Goal: Information Seeking & Learning: Check status

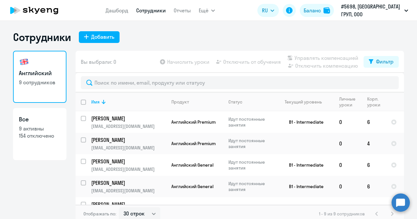
select select "30"
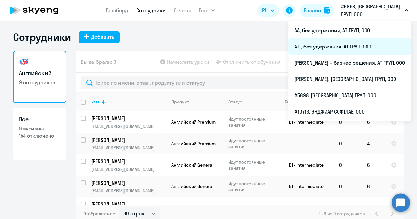
click at [318, 49] on li "АТГ, без удержания, АТ ГРУП, ООО" at bounding box center [349, 46] width 123 height 16
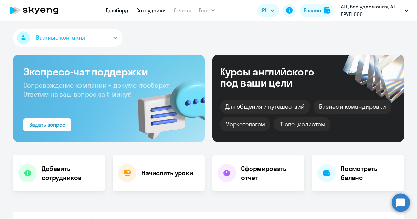
click at [149, 10] on link "Сотрудники" at bounding box center [151, 10] width 30 height 7
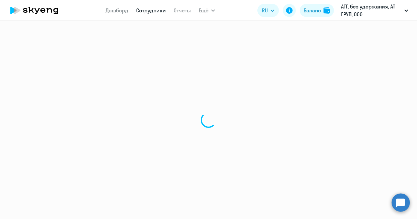
select select "30"
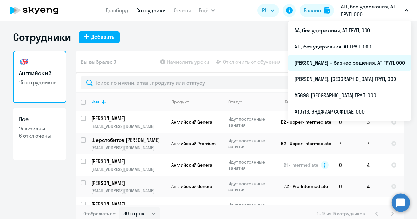
click at [315, 67] on li "[PERSON_NAME] – бизнес решения, АТ ГРУП, ООО" at bounding box center [349, 63] width 123 height 16
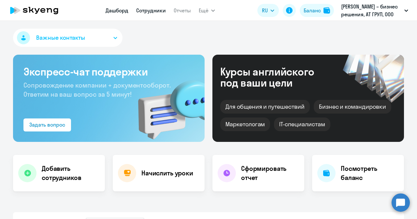
select select "30"
click at [145, 11] on link "Сотрудники" at bounding box center [151, 10] width 30 height 7
select select "30"
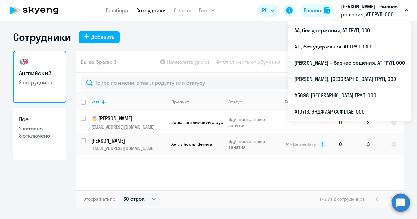
click at [367, 9] on p "[PERSON_NAME] – бизнес решения, АТ ГРУП, ООО" at bounding box center [371, 11] width 61 height 16
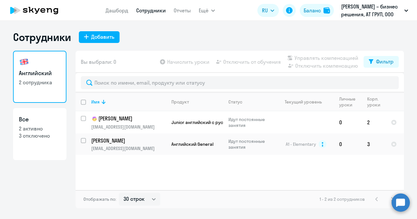
click at [367, 9] on p "[PERSON_NAME] – бизнес решения, АТ ГРУП, ООО" at bounding box center [371, 11] width 61 height 16
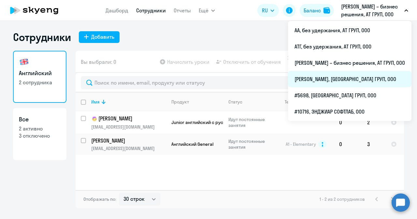
click at [322, 80] on li "[PERSON_NAME], [GEOGRAPHIC_DATA] ГРУП, ООО" at bounding box center [349, 79] width 123 height 16
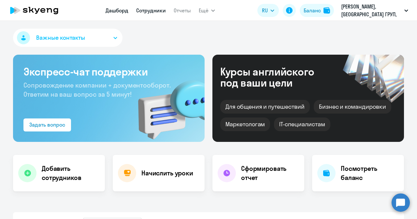
click at [154, 9] on link "Сотрудники" at bounding box center [151, 10] width 30 height 7
select select "30"
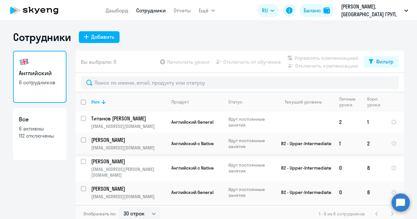
scroll to position [35, 0]
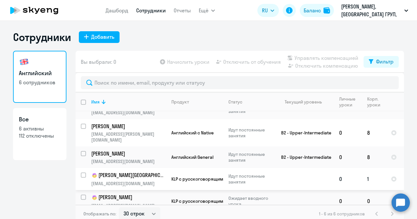
click at [121, 172] on p "[PERSON_NAME][GEOGRAPHIC_DATA]" at bounding box center [128, 176] width 74 height 8
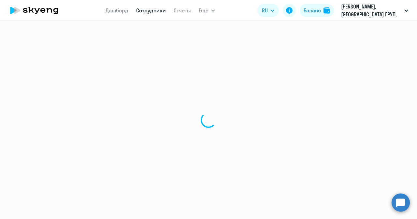
select select "english"
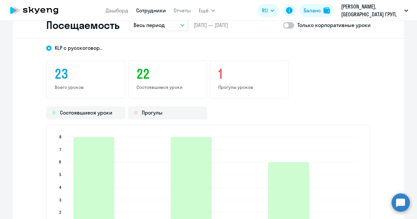
scroll to position [847, 0]
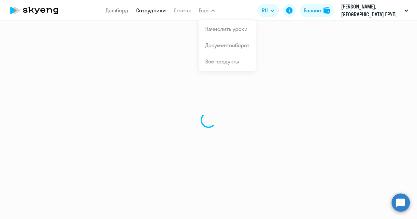
select select "30"
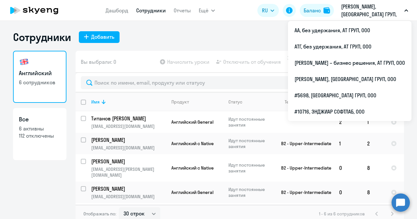
click at [356, 12] on p "[PERSON_NAME], [GEOGRAPHIC_DATA] ГРУП, ООО" at bounding box center [371, 11] width 61 height 16
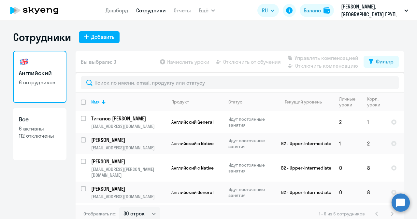
click at [356, 12] on p "[PERSON_NAME], [GEOGRAPHIC_DATA] ГРУП, ООО" at bounding box center [371, 11] width 61 height 16
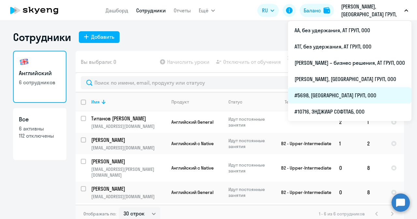
click at [307, 96] on li "#5698, [GEOGRAPHIC_DATA] ГРУП, ООО" at bounding box center [349, 95] width 123 height 16
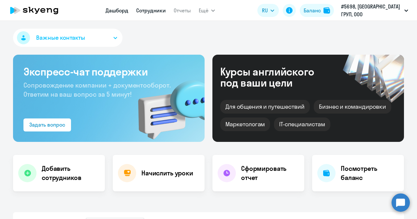
click at [163, 12] on link "Сотрудники" at bounding box center [151, 10] width 30 height 7
select select "30"
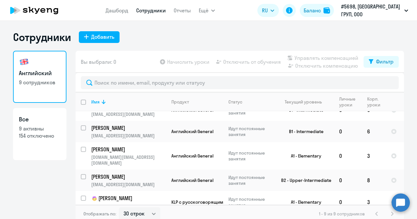
scroll to position [98, 0]
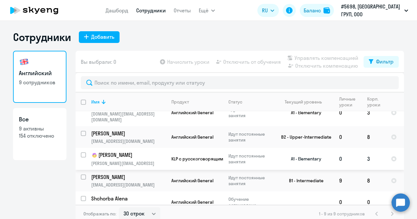
click at [116, 151] on p "[PERSON_NAME]" at bounding box center [128, 155] width 74 height 8
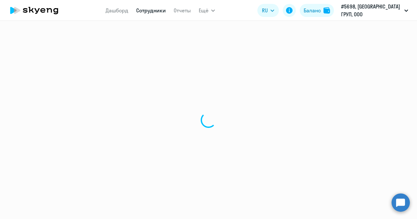
select select "english"
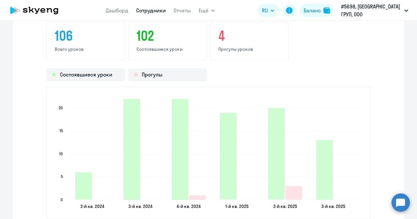
scroll to position [767, 0]
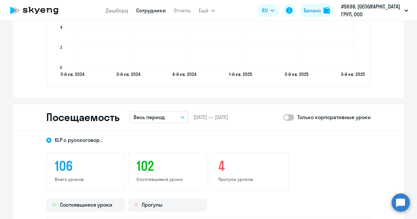
click at [169, 116] on button "Весь период" at bounding box center [159, 117] width 59 height 12
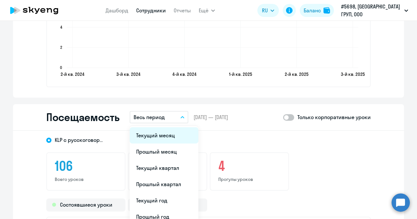
click at [166, 141] on li "Текущий месяц" at bounding box center [164, 135] width 69 height 16
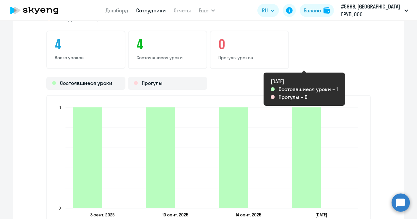
scroll to position [864, 0]
